Goal: Navigation & Orientation: Find specific page/section

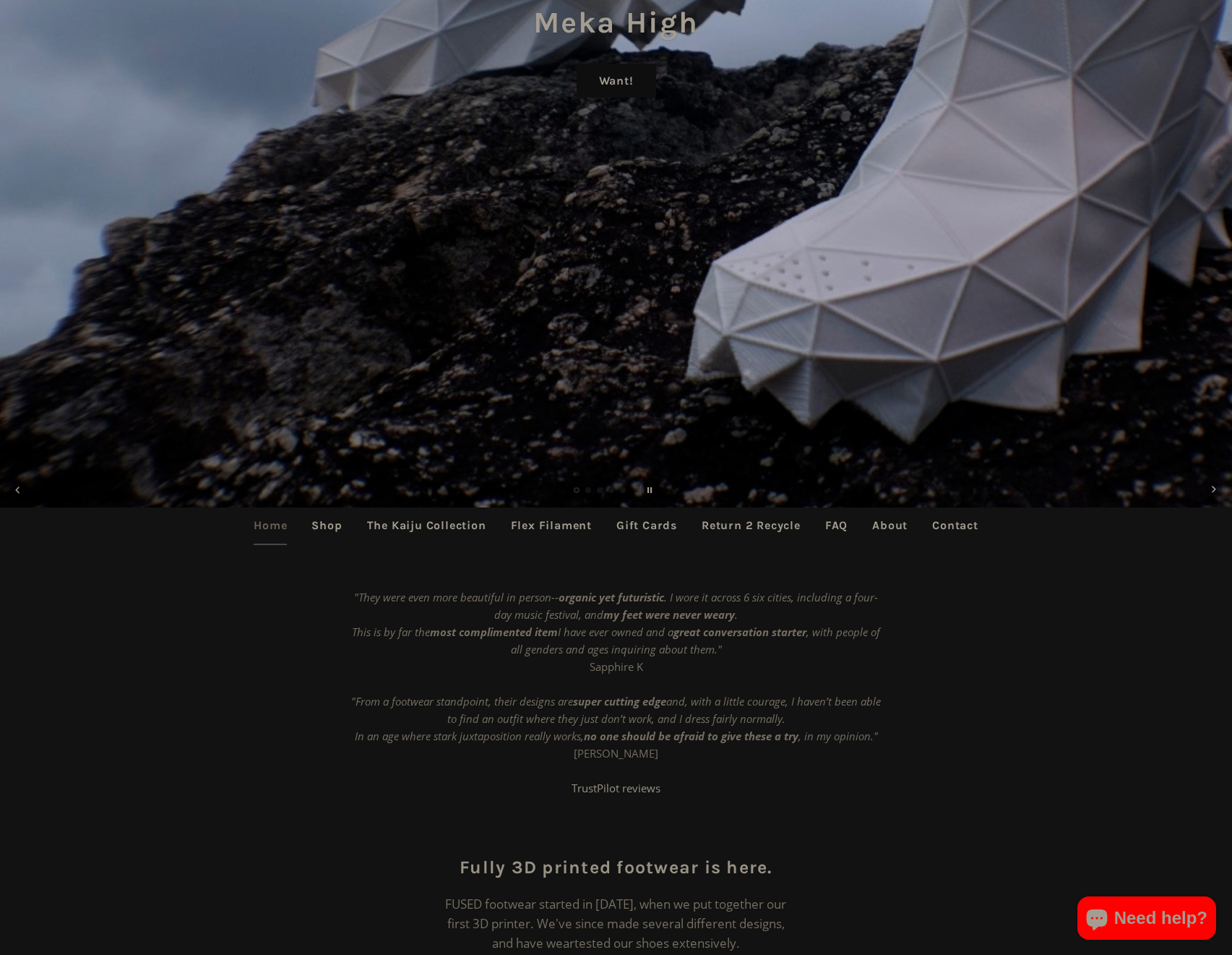
scroll to position [520, 0]
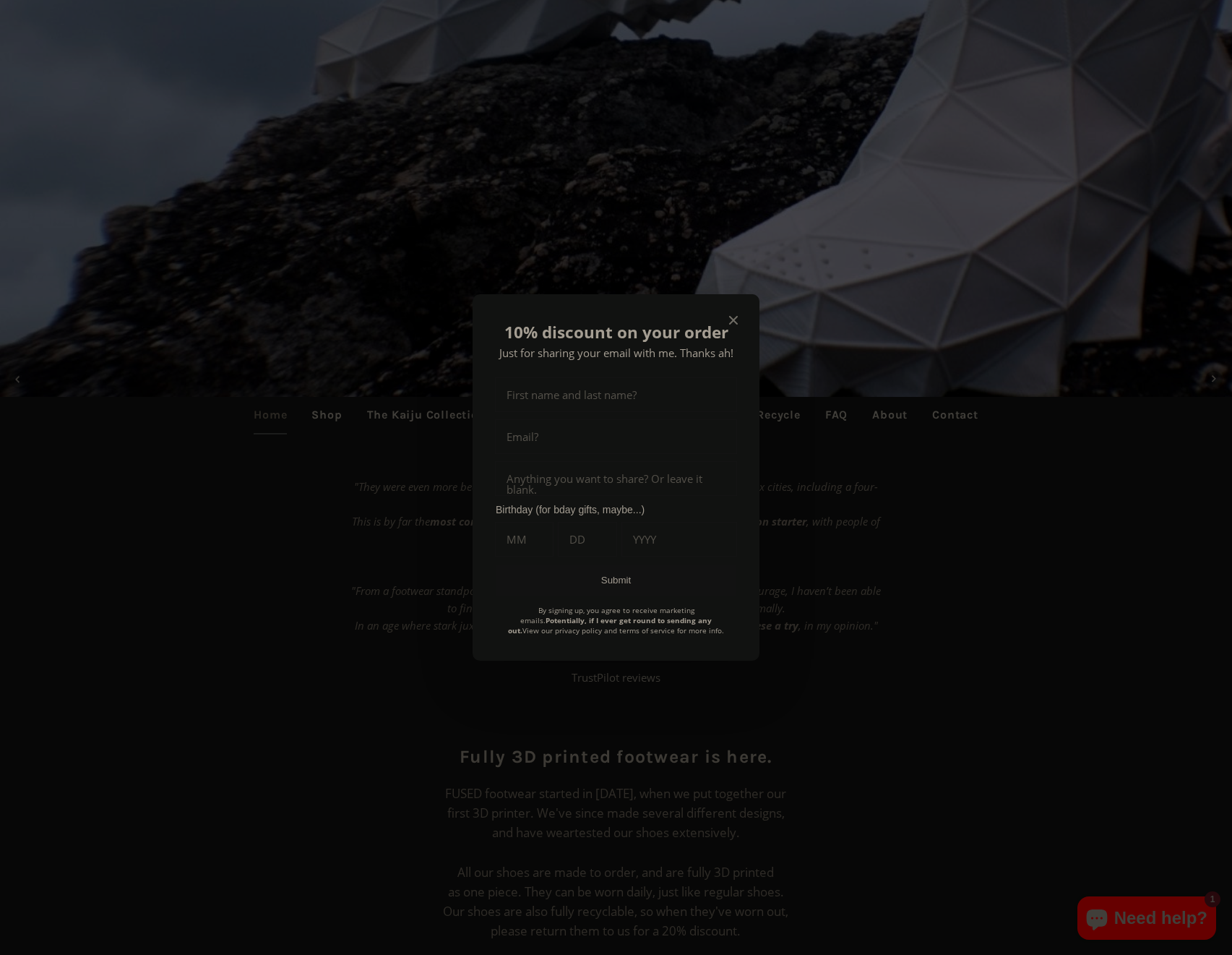
click at [737, 322] on icon "Close modal" at bounding box center [734, 321] width 9 height 9
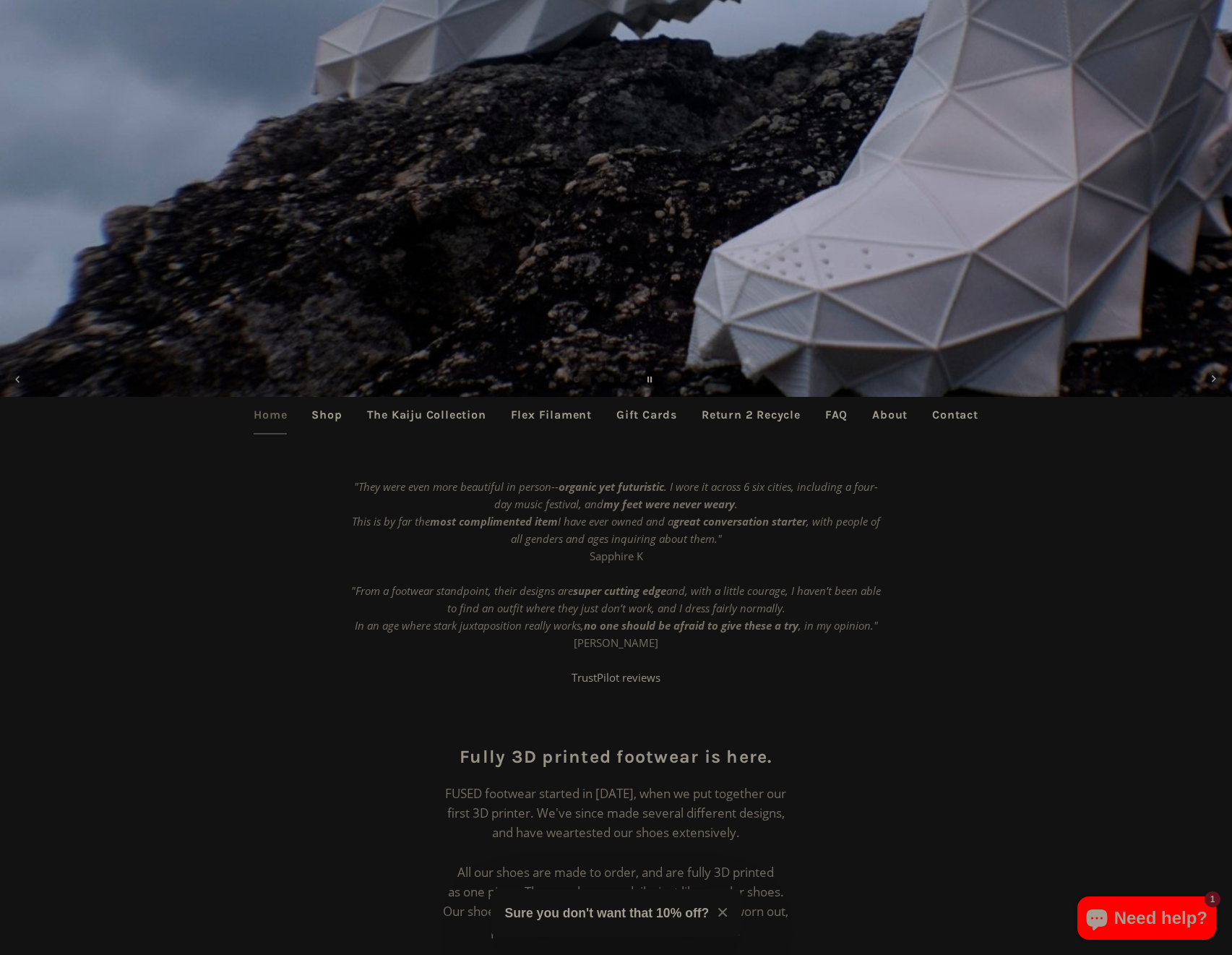
click at [387, 417] on link "The Kaiju Collection" at bounding box center [427, 415] width 141 height 36
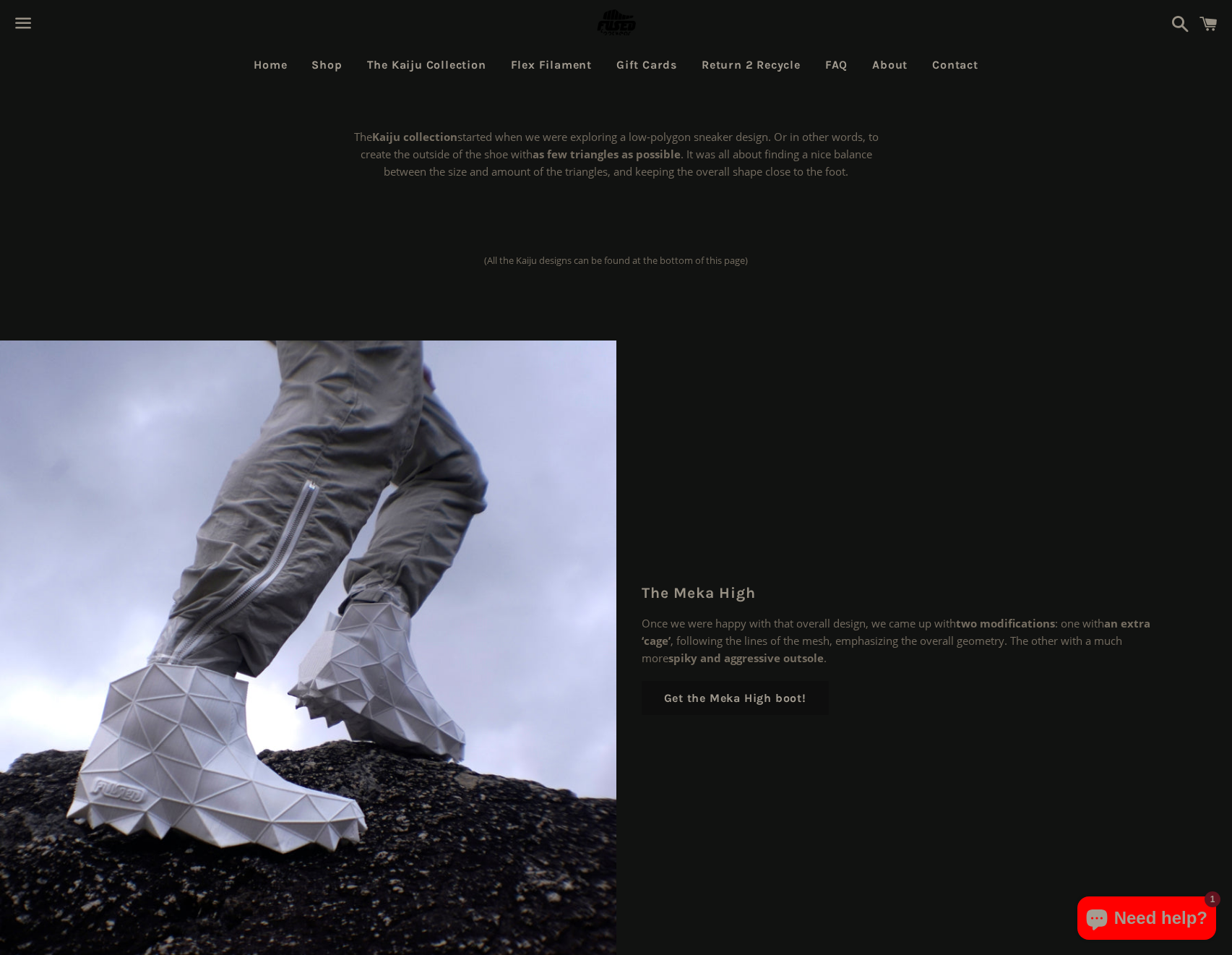
click at [541, 81] on link "Flex Filament" at bounding box center [551, 65] width 102 height 36
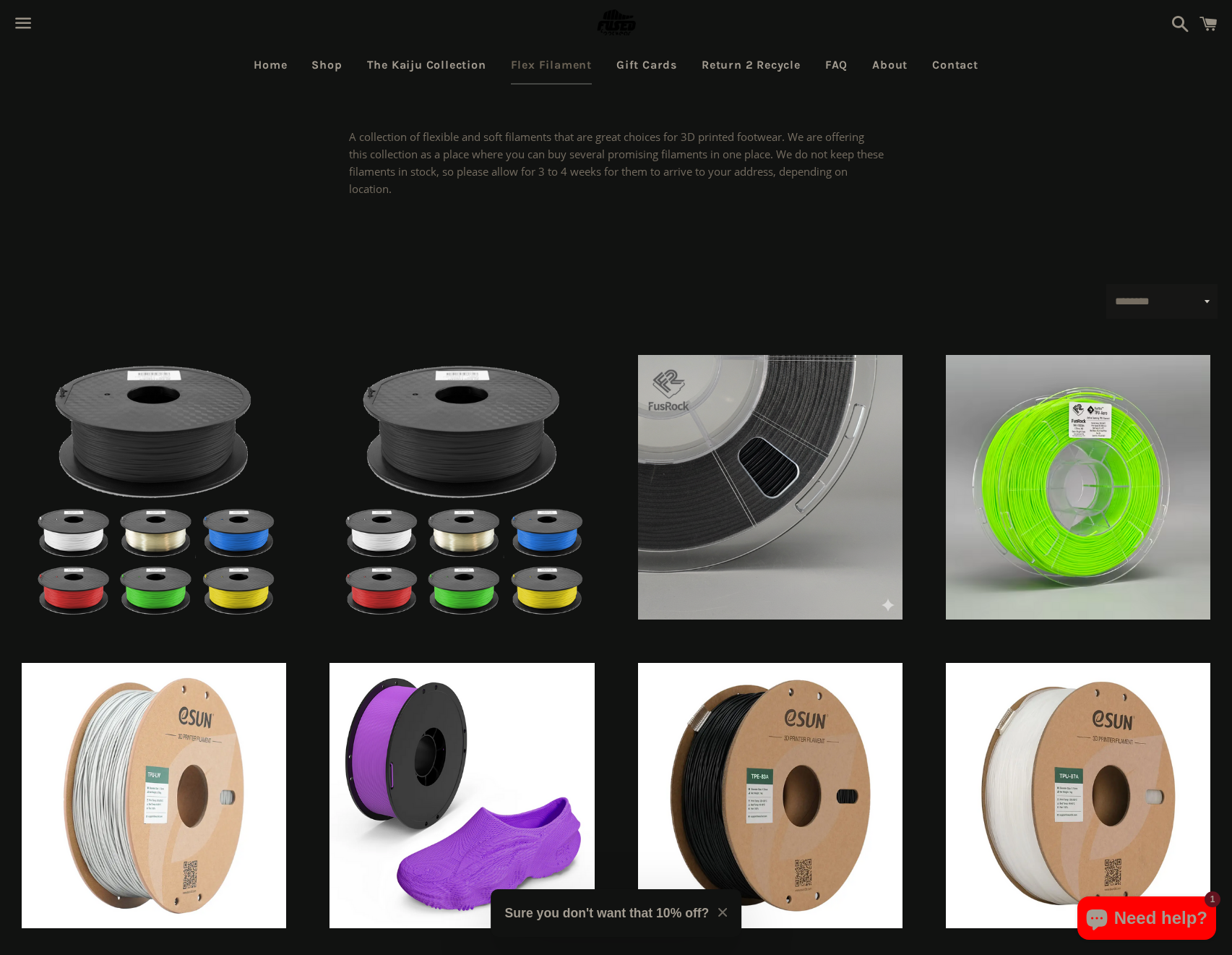
click at [389, 65] on link "The Kaiju Collection" at bounding box center [427, 65] width 141 height 36
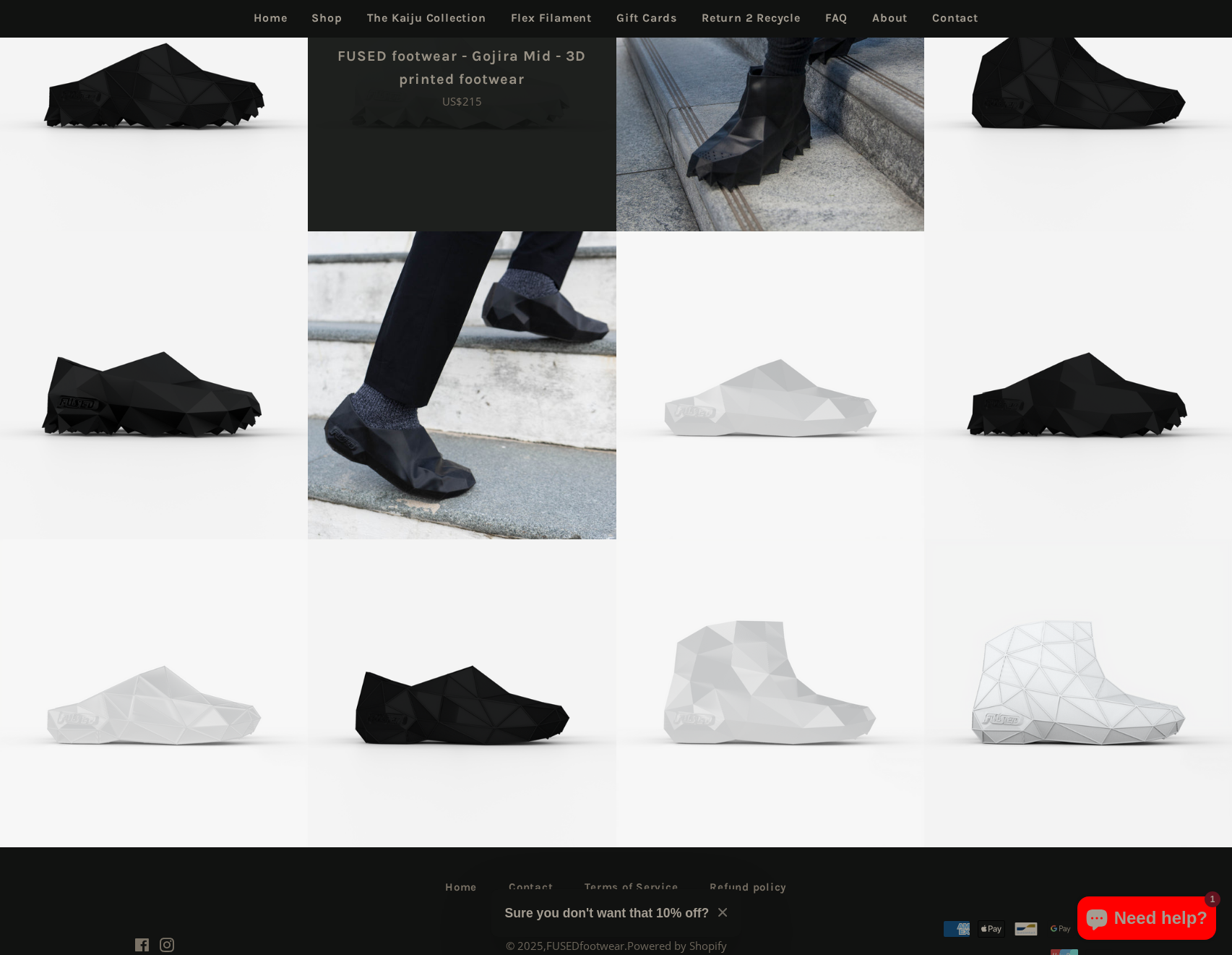
scroll to position [3418, 0]
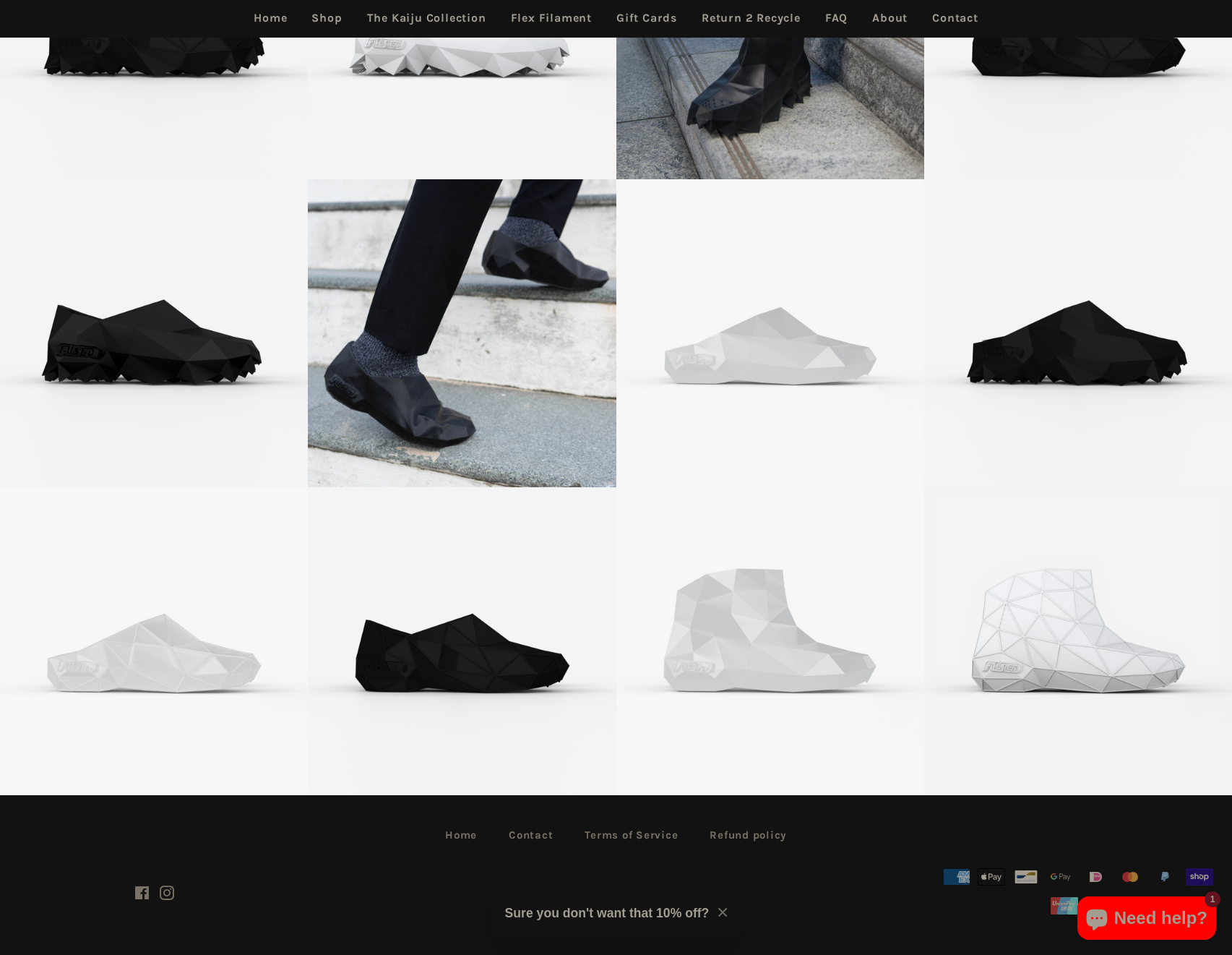
click at [309, 25] on link "Shop" at bounding box center [327, 18] width 52 height 36
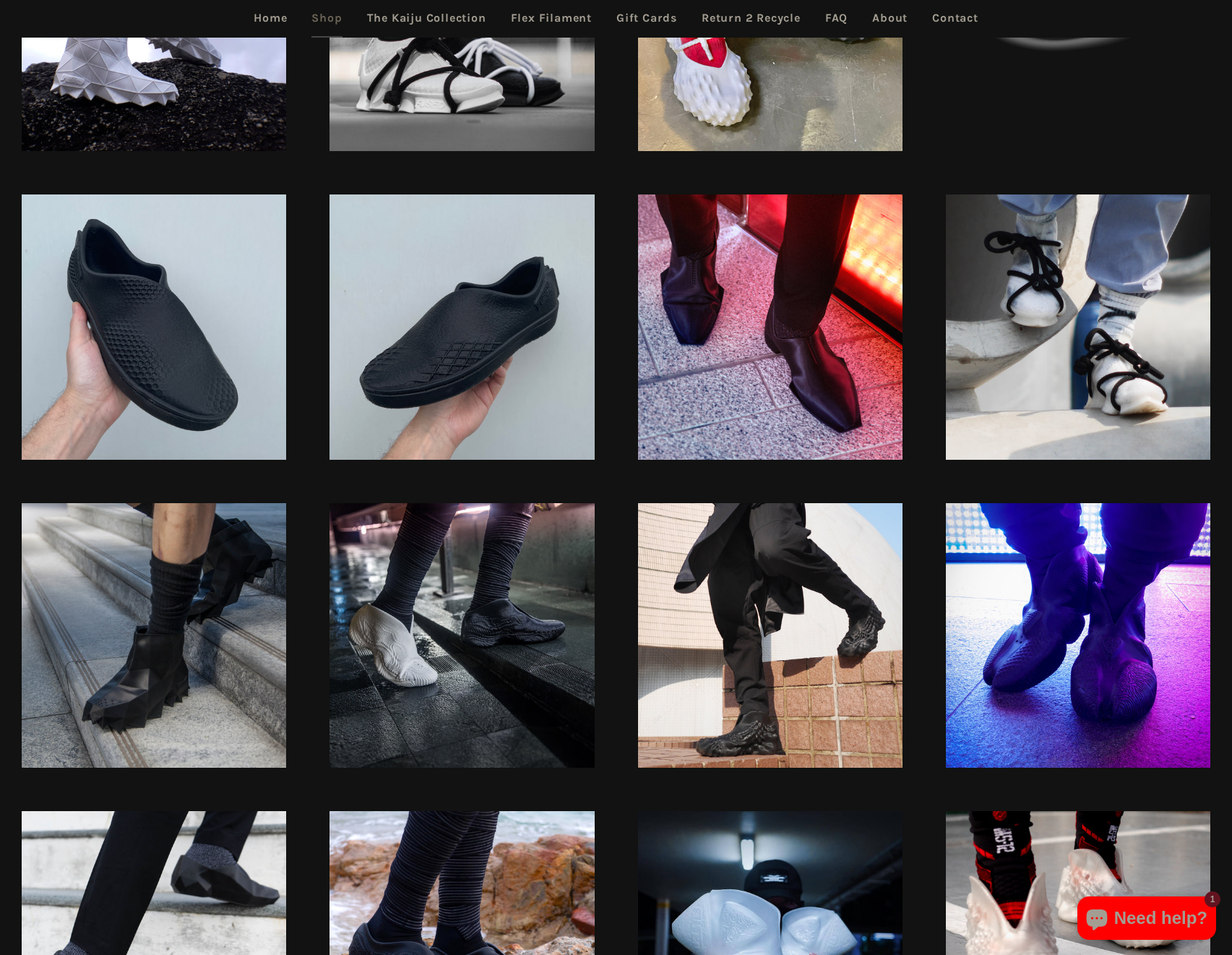
scroll to position [1215, 0]
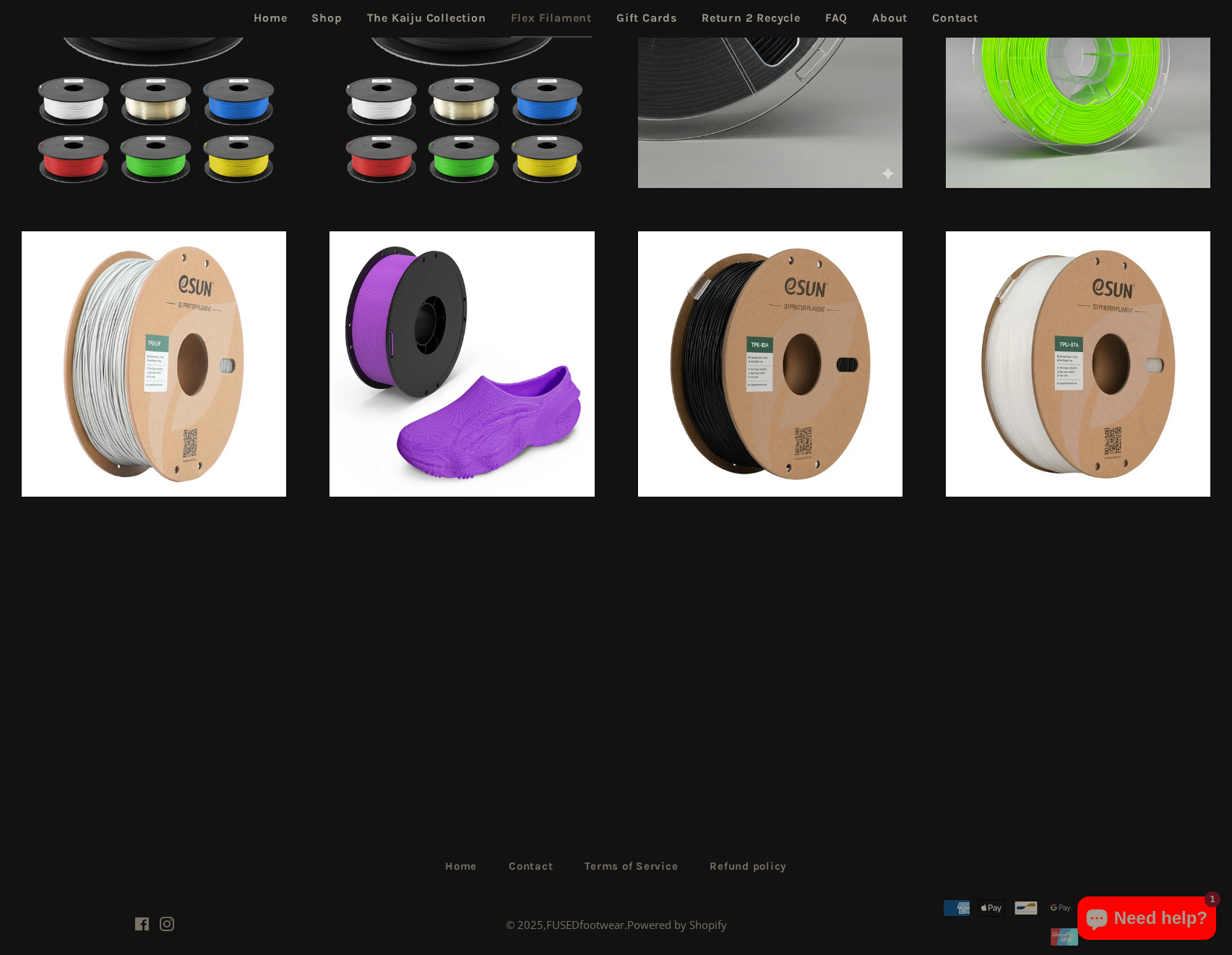
scroll to position [434, 0]
